Goal: Find contact information: Obtain details needed to contact an individual or organization

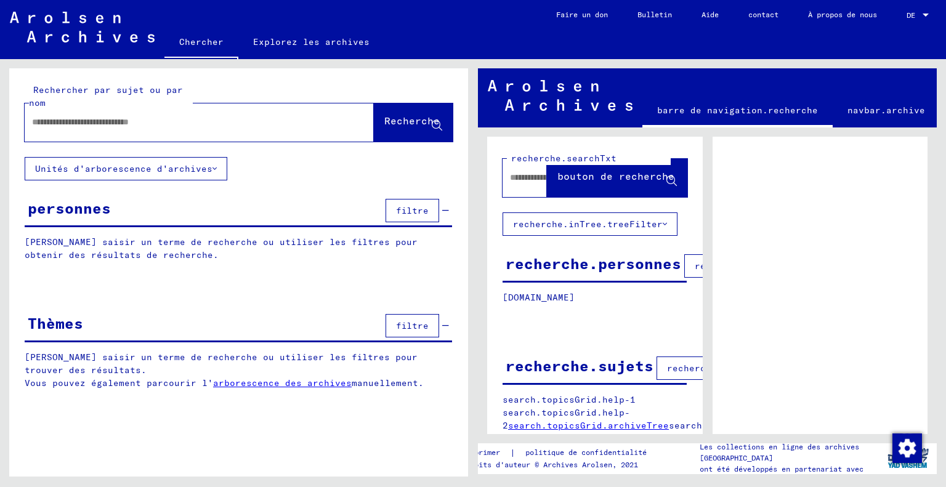
click at [124, 166] on font "Unités d'arborescence d'archives" at bounding box center [123, 168] width 177 height 11
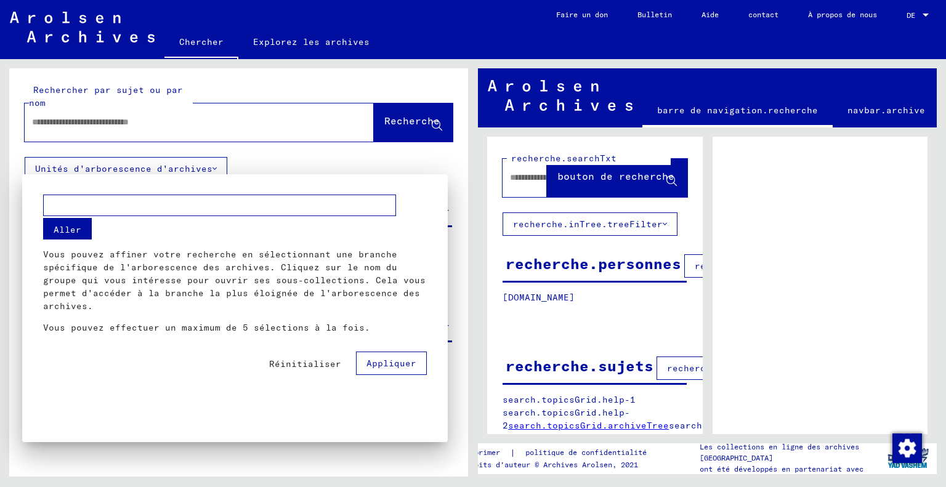
click at [124, 166] on div at bounding box center [473, 243] width 946 height 487
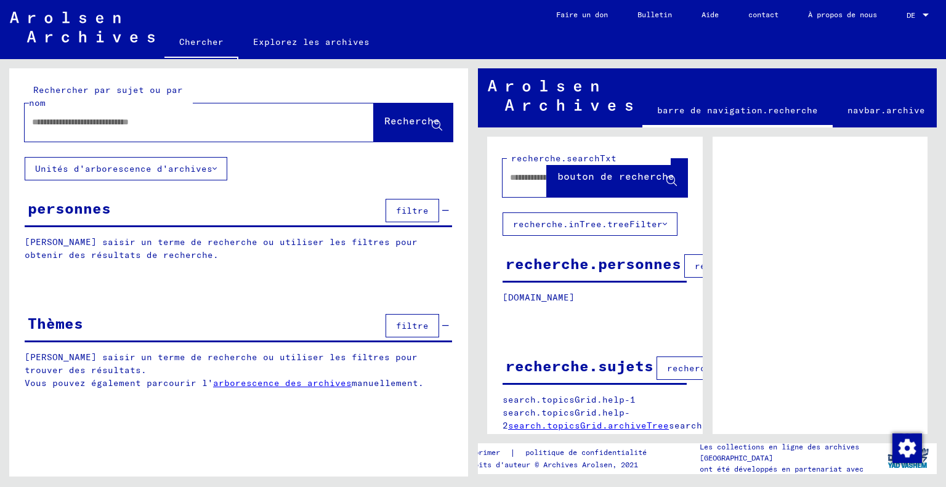
click at [921, 16] on div at bounding box center [925, 15] width 11 height 9
click at [890, 17] on span "Anglais" at bounding box center [908, 22] width 54 height 22
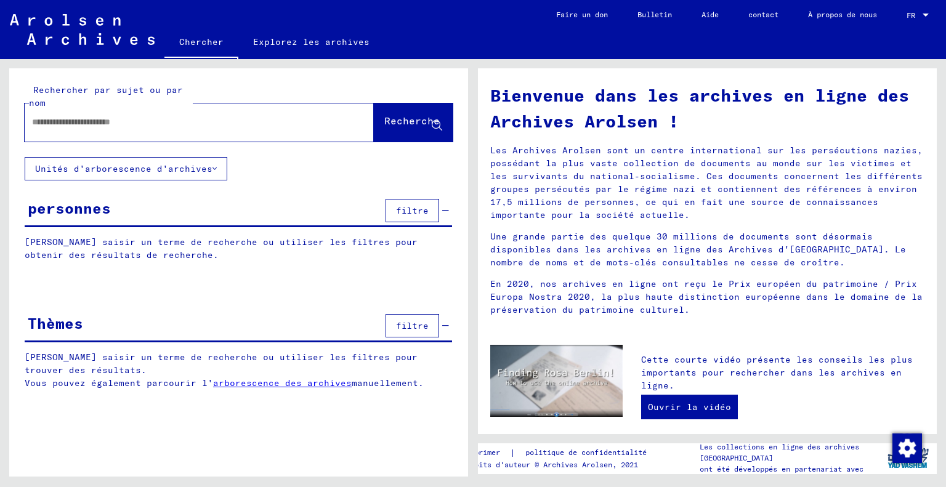
scroll to position [15, 0]
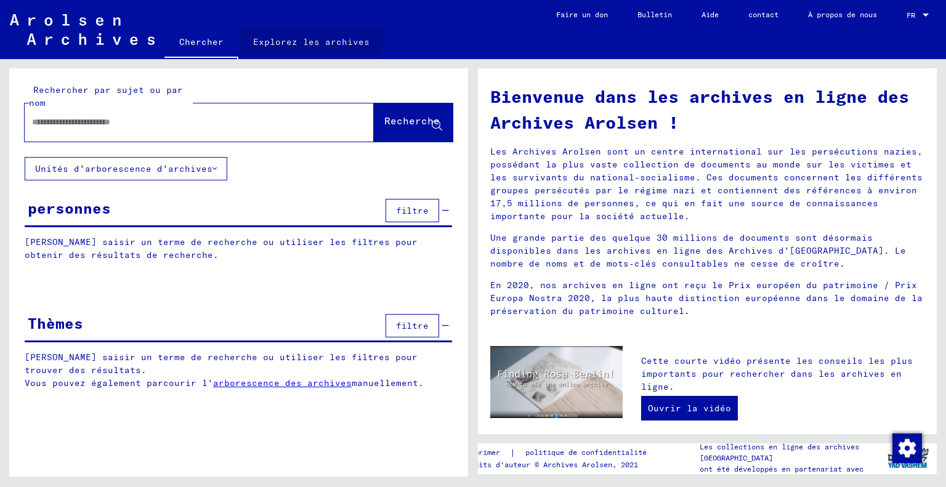
click at [297, 34] on font "Explorez les archives" at bounding box center [311, 42] width 116 height 20
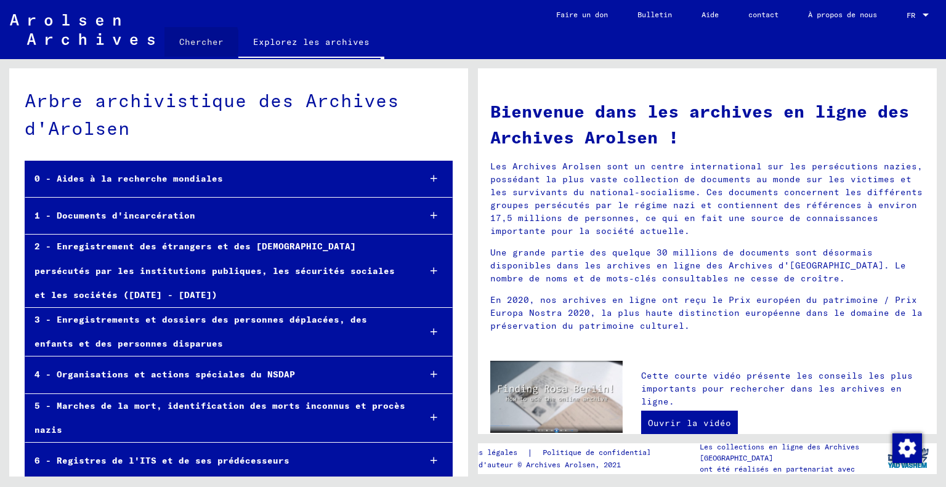
click at [194, 41] on font "Chercher" at bounding box center [201, 41] width 44 height 11
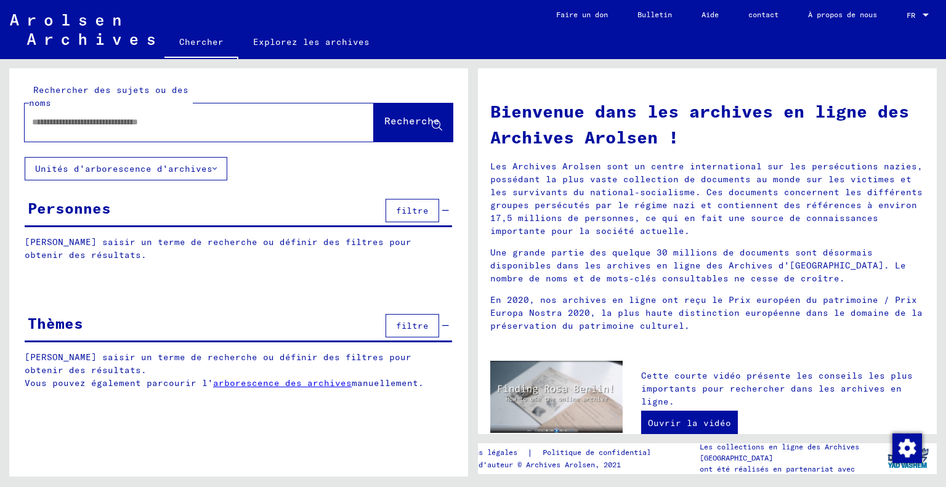
click at [150, 113] on div at bounding box center [181, 122] width 312 height 28
click at [165, 133] on div at bounding box center [181, 122] width 312 height 28
click at [155, 127] on input "text" at bounding box center [184, 122] width 305 height 13
paste input "**********"
type input "**********"
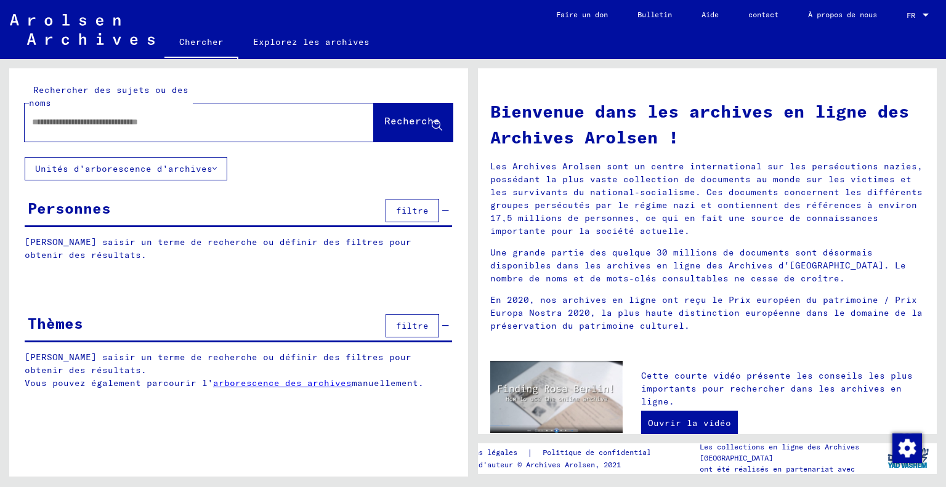
click at [830, 22] on font "À propos de nous" at bounding box center [842, 15] width 69 height 20
click at [761, 17] on font "contact" at bounding box center [763, 14] width 30 height 9
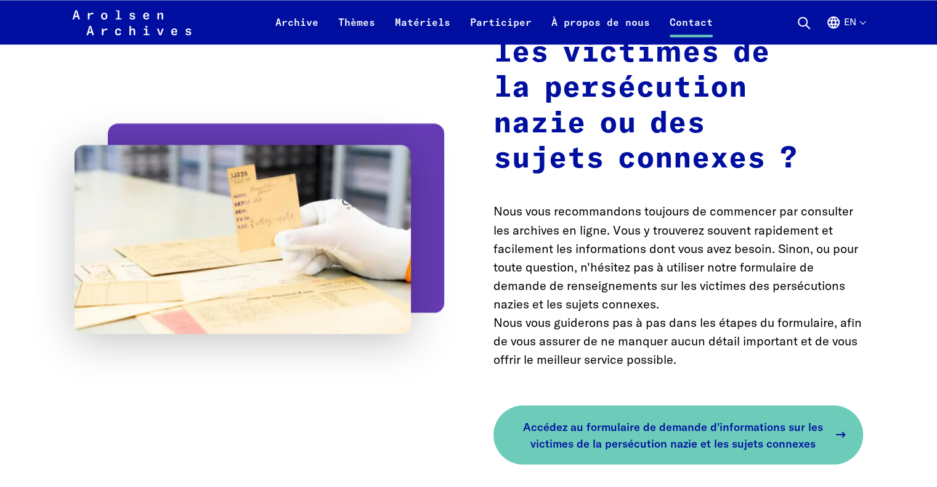
scroll to position [2110, 0]
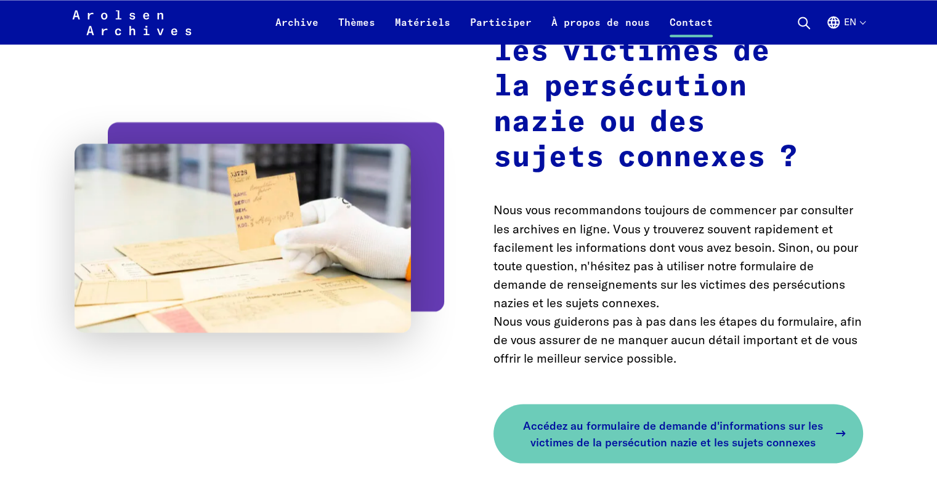
click at [627, 418] on font "Accédez au formulaire de demande d'informations sur les victimes de la persécut…" at bounding box center [673, 433] width 300 height 31
